Goal: Transaction & Acquisition: Book appointment/travel/reservation

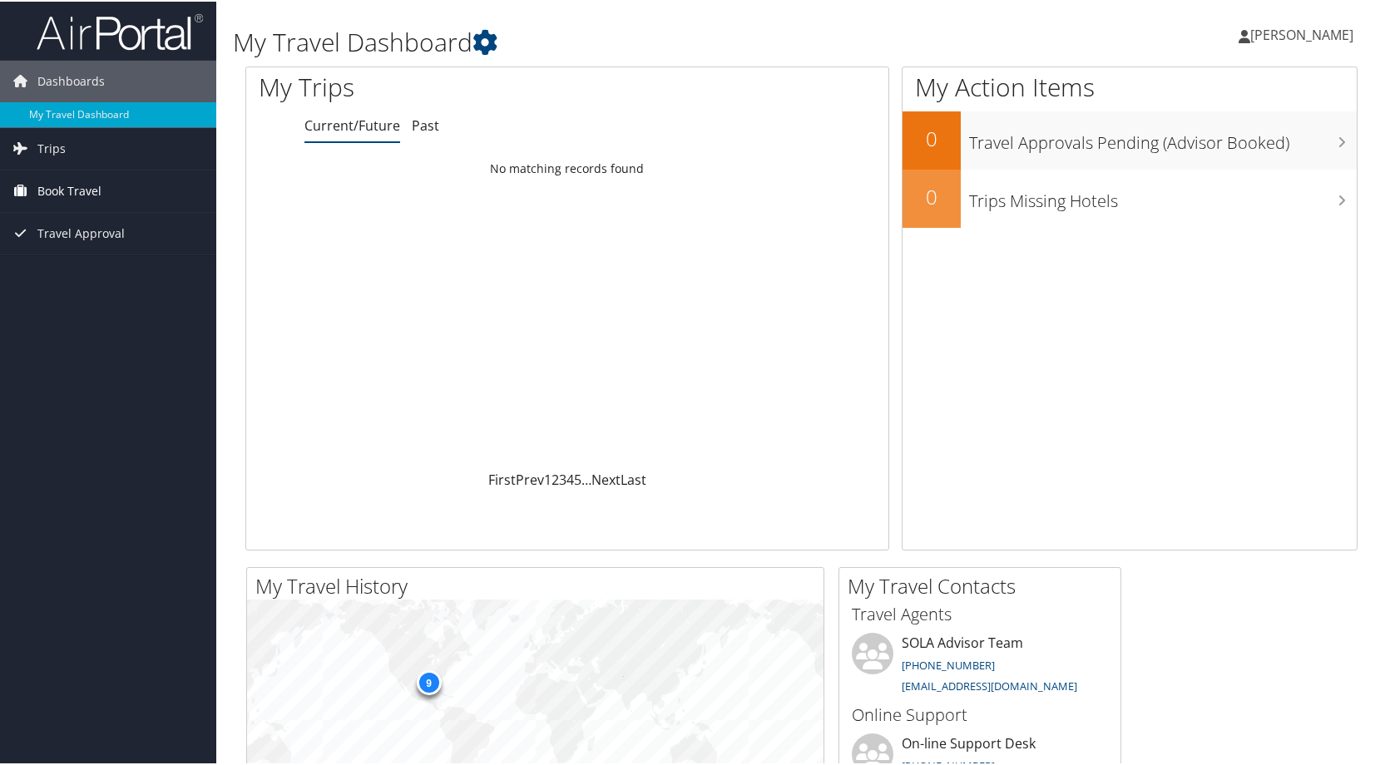
click at [32, 194] on icon at bounding box center [20, 188] width 25 height 25
click at [82, 255] on link "Book/Manage Online Trips" at bounding box center [108, 247] width 216 height 25
